Goal: Task Accomplishment & Management: Use online tool/utility

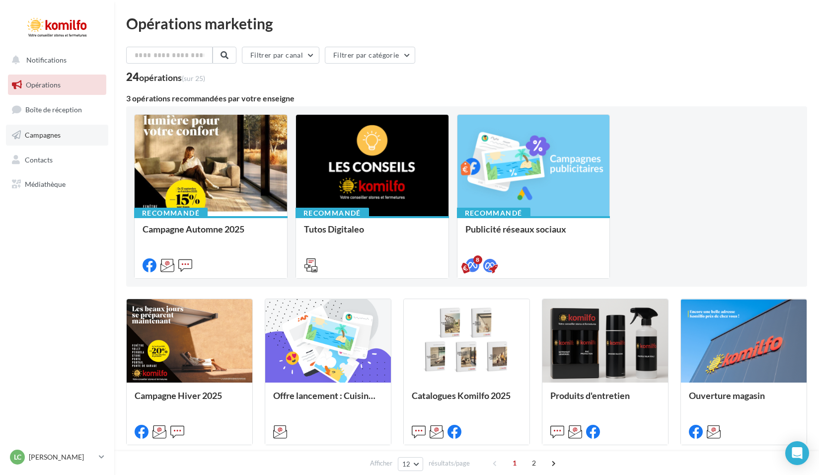
click at [50, 135] on span "Campagnes" at bounding box center [43, 135] width 36 height 8
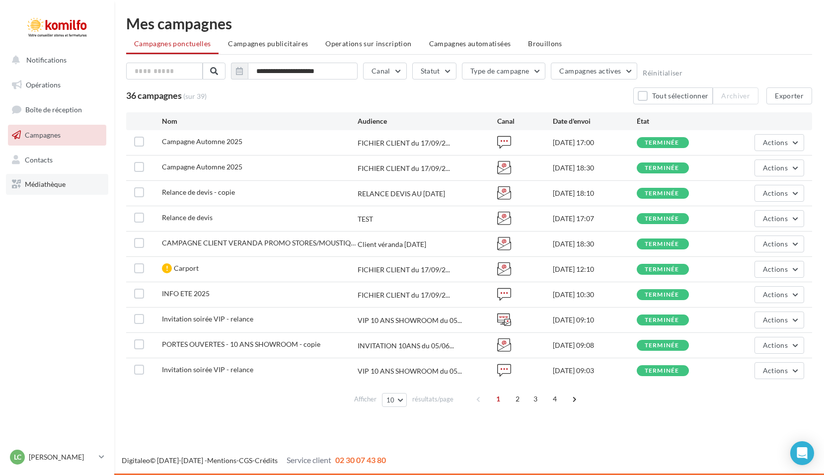
click at [53, 185] on span "Médiathèque" at bounding box center [45, 184] width 41 height 8
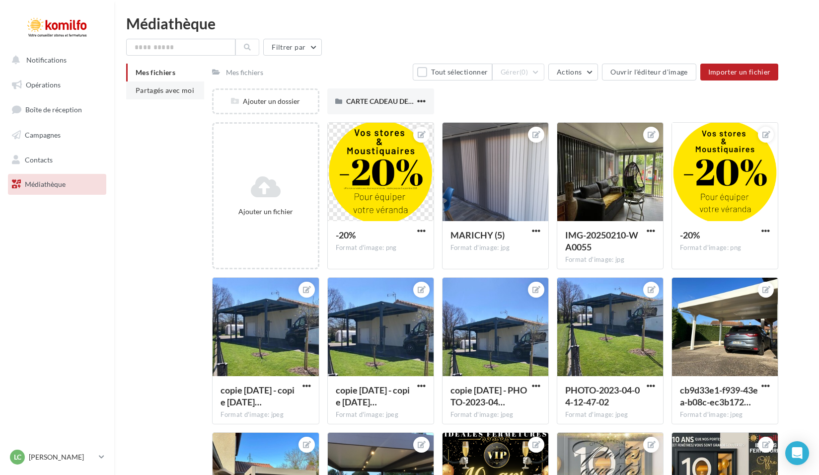
click at [174, 90] on span "Partagés avec moi" at bounding box center [165, 90] width 59 height 8
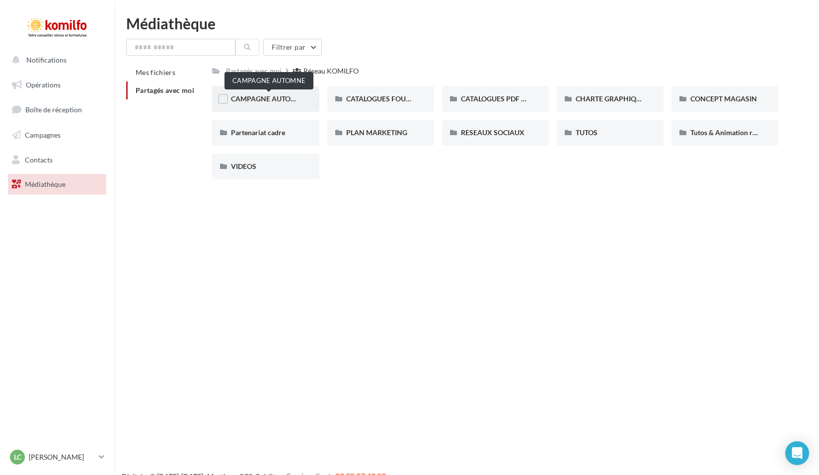
click at [284, 97] on span "CAMPAGNE AUTOMNE" at bounding box center [268, 98] width 75 height 8
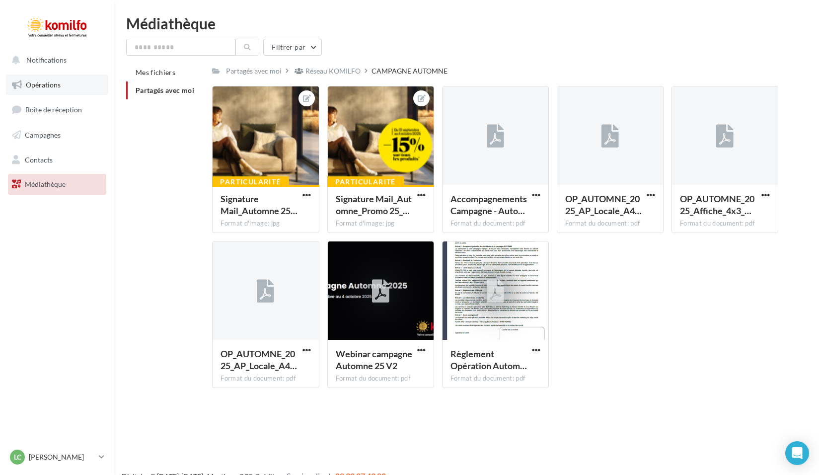
click at [53, 82] on span "Opérations" at bounding box center [43, 84] width 35 height 8
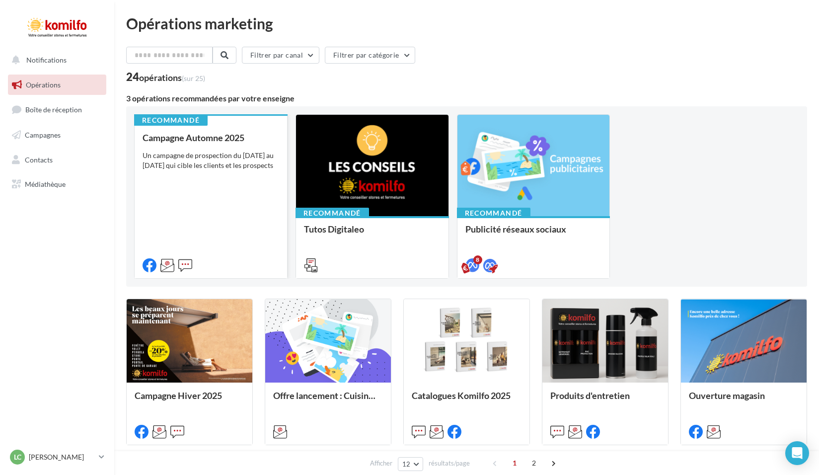
click at [224, 201] on div "Campagne Automne 2025 Un campagne de prospection du 12 septembre au 4 octobre 2…" at bounding box center [211, 201] width 137 height 137
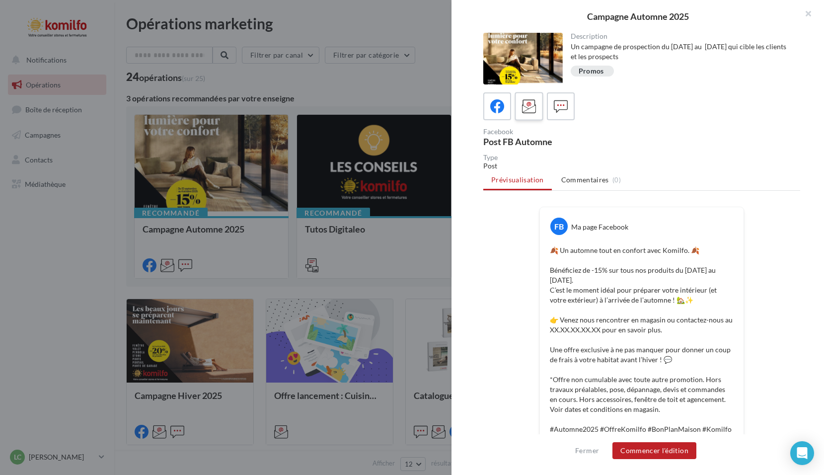
click at [535, 107] on icon at bounding box center [529, 106] width 14 height 14
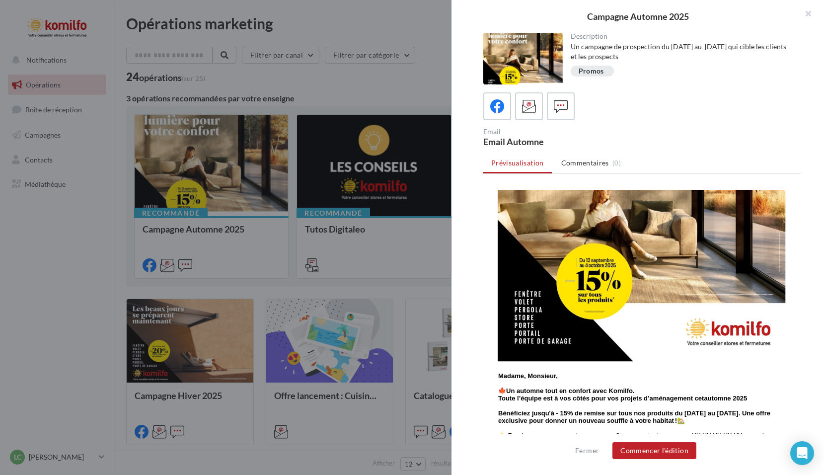
scroll to position [348, 0]
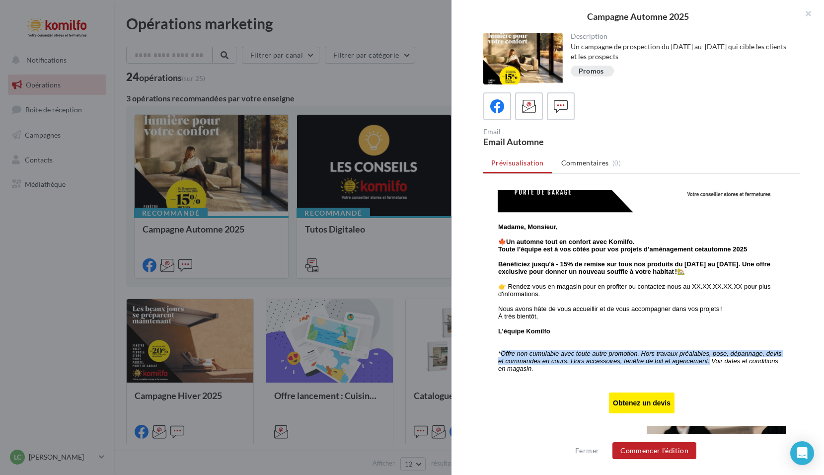
drag, startPoint x: 496, startPoint y: 357, endPoint x: 703, endPoint y: 366, distance: 207.3
click at [703, 366] on icon "*Offre non cumulable avec toute autre promotion. Hors travaux préalables, pose,…" at bounding box center [639, 361] width 283 height 22
copy icon "Offre non cumulable avec toute autre promotion. Hors travaux préalables, pose, …"
